Goal: Navigation & Orientation: Find specific page/section

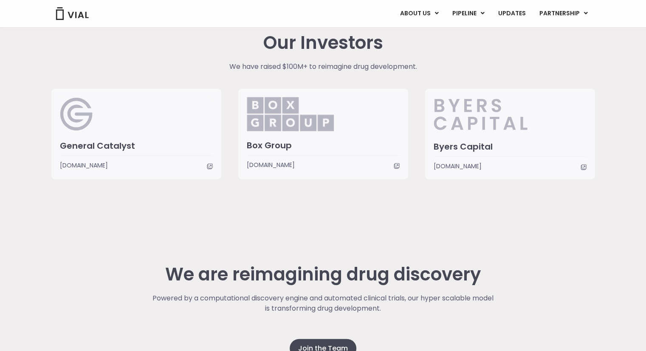
scroll to position [2139, 0]
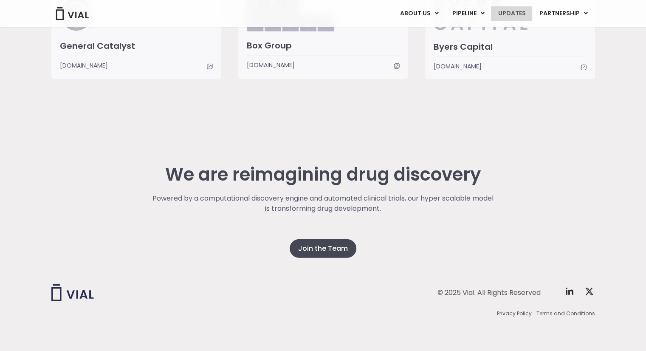
click at [518, 8] on link "UPDATES" at bounding box center [511, 13] width 41 height 14
